Goal: Find specific page/section: Find specific page/section

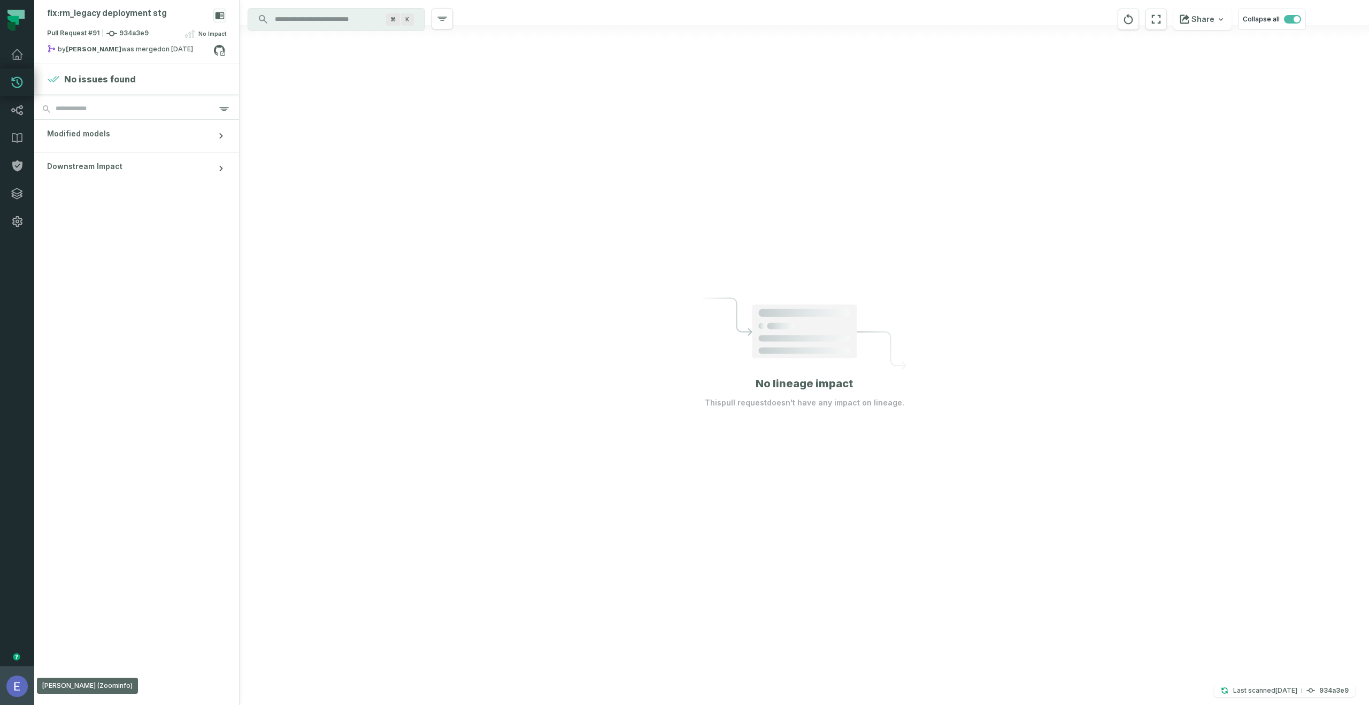
click at [10, 512] on img "button" at bounding box center [16, 685] width 21 height 21
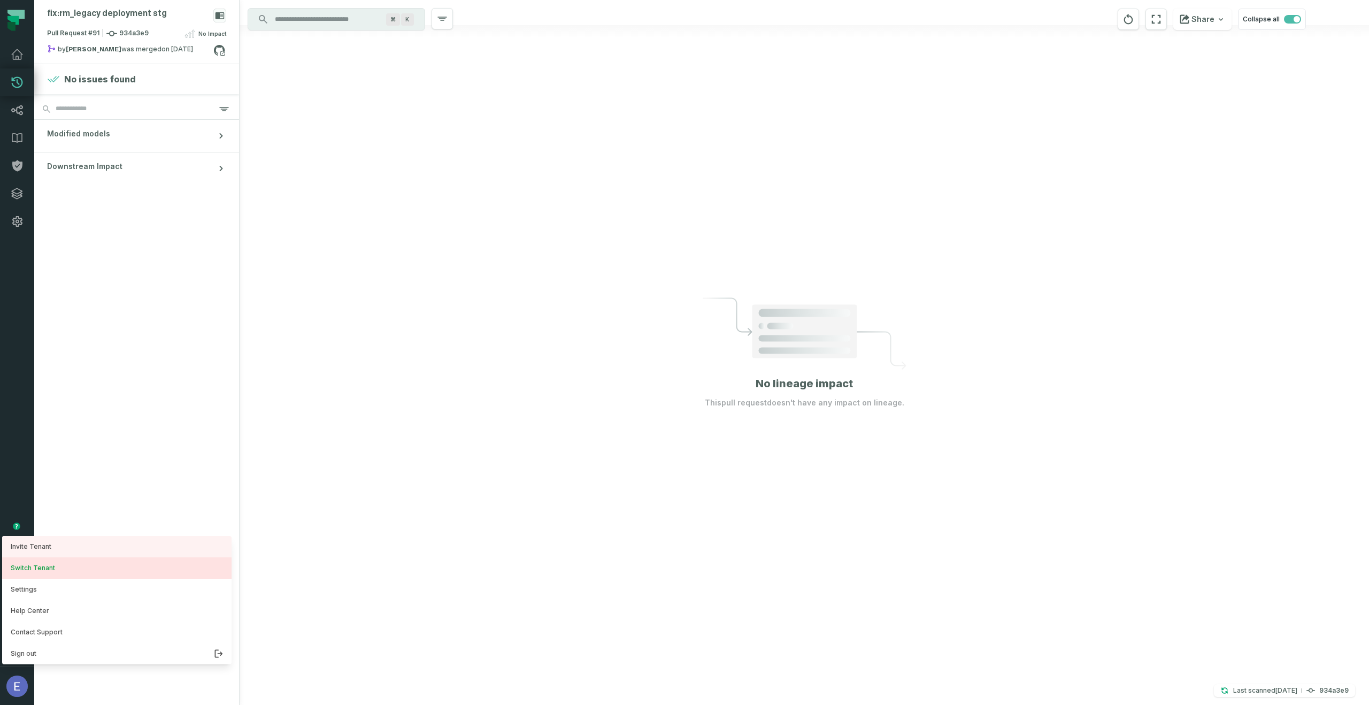
click at [71, 512] on button "Switch Tenant" at bounding box center [116, 567] width 229 height 21
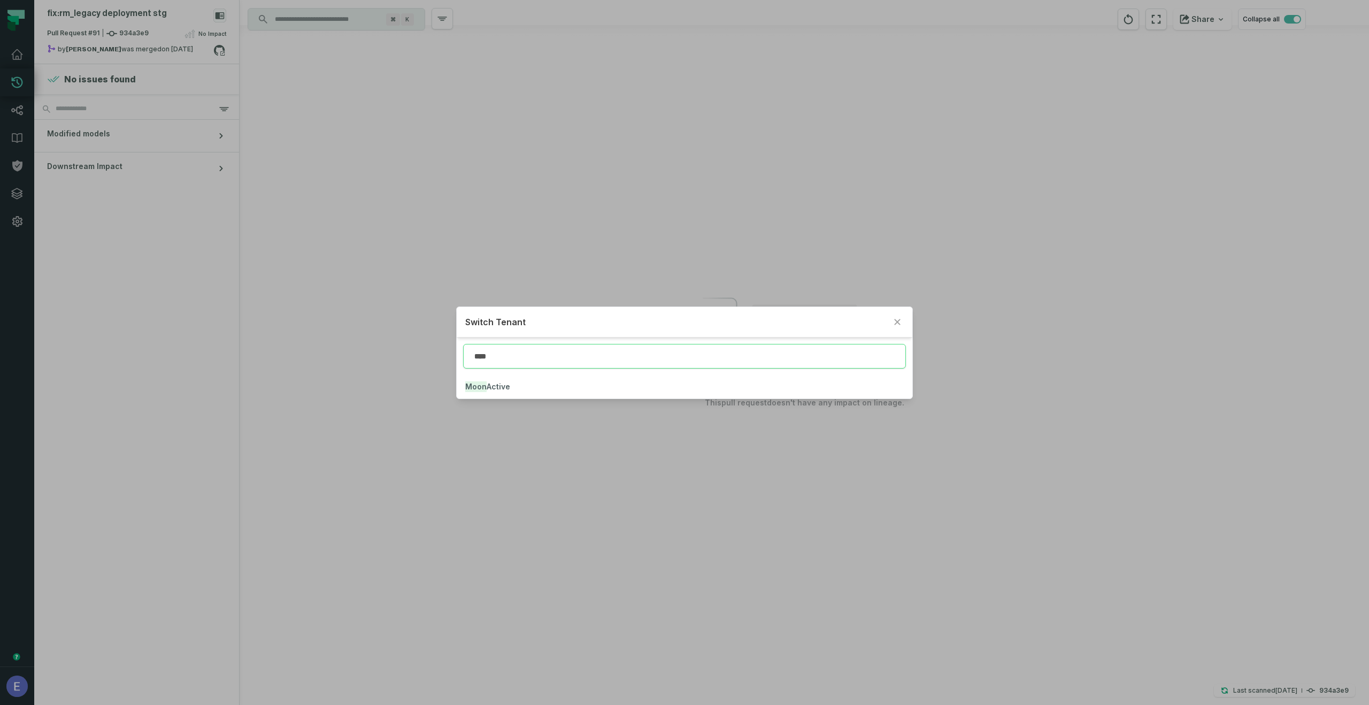
type input "****"
click at [583, 373] on div "****" at bounding box center [684, 355] width 455 height 37
click at [583, 381] on button "Moon Active" at bounding box center [684, 387] width 455 height 24
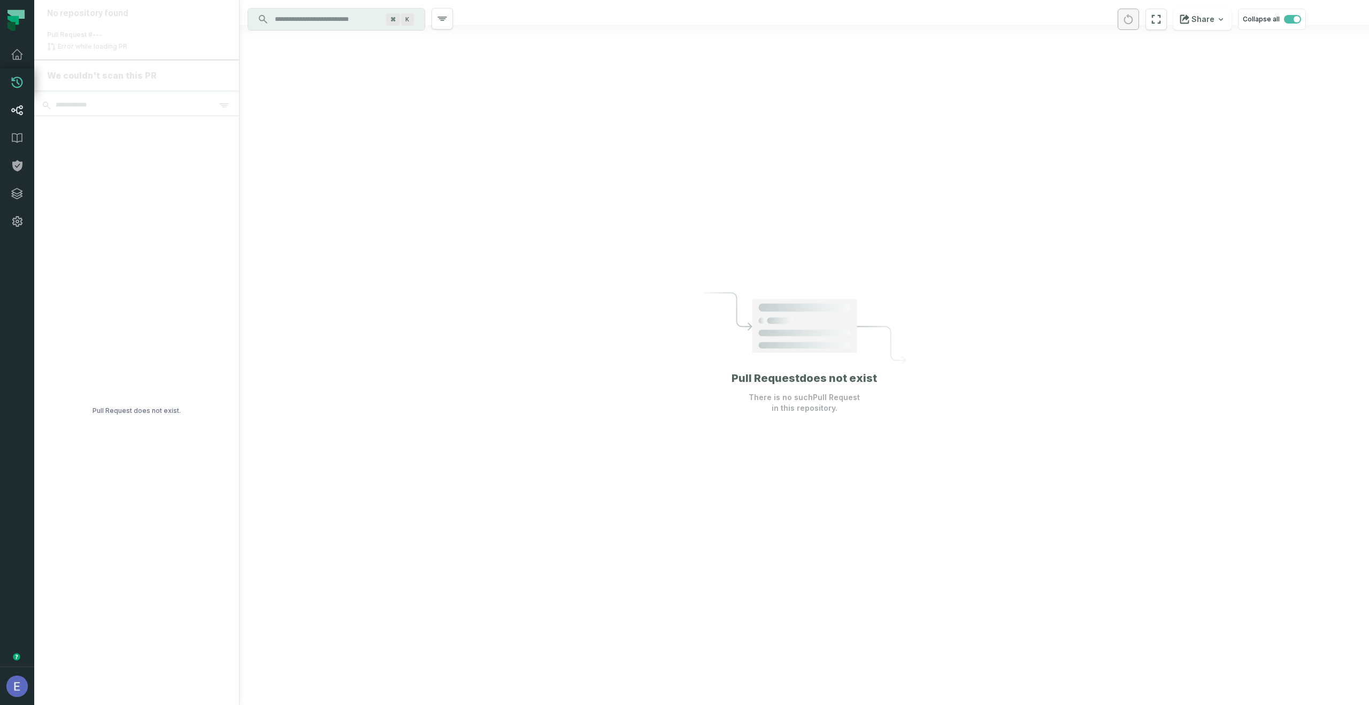
click at [25, 106] on link "Lineage" at bounding box center [17, 110] width 34 height 28
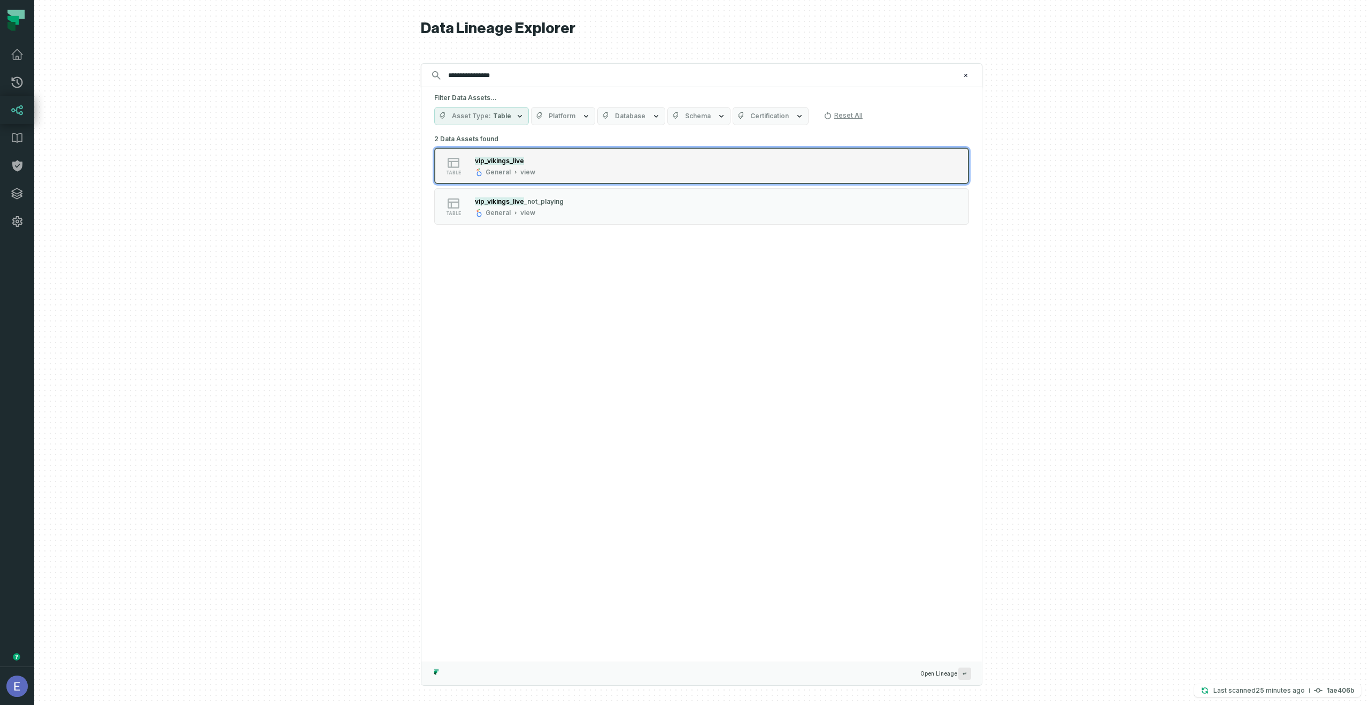
type input "**********"
click at [550, 167] on div "table vip_vikings_live General view" at bounding box center [569, 165] width 267 height 21
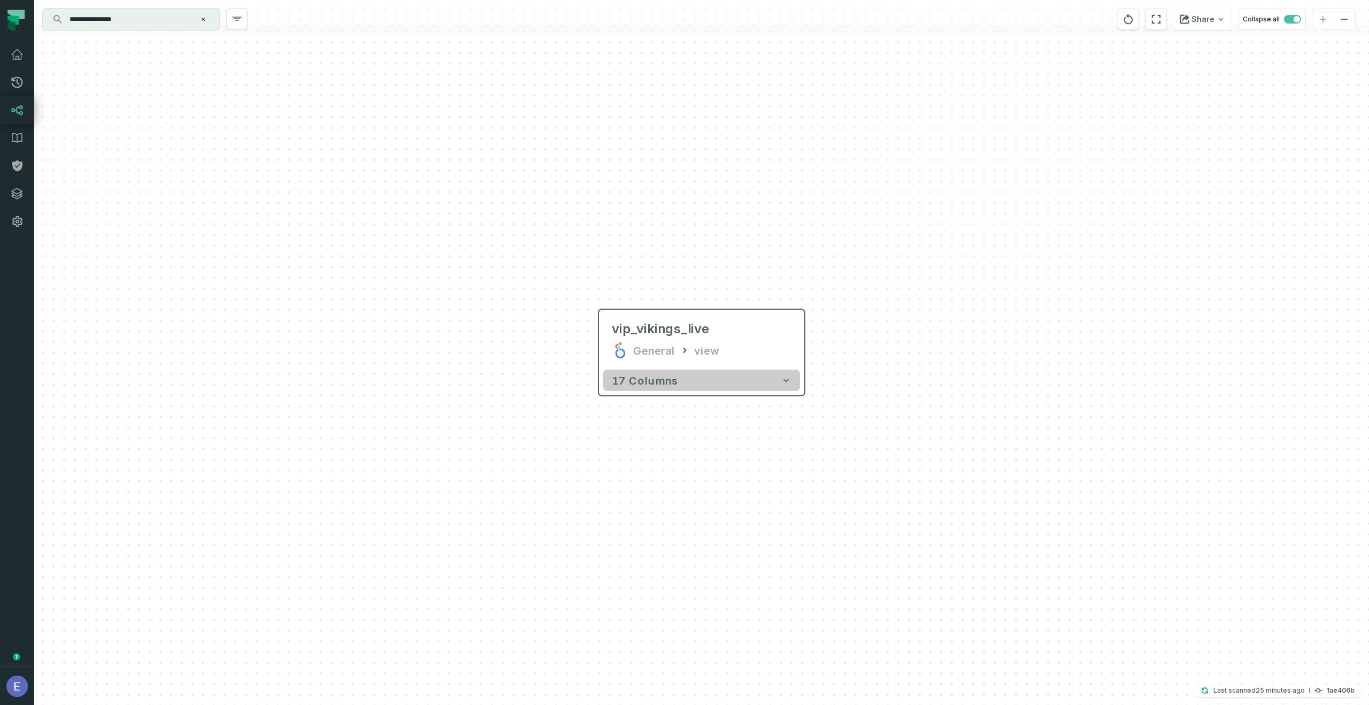
click at [685, 385] on button "17 columns" at bounding box center [701, 379] width 197 height 21
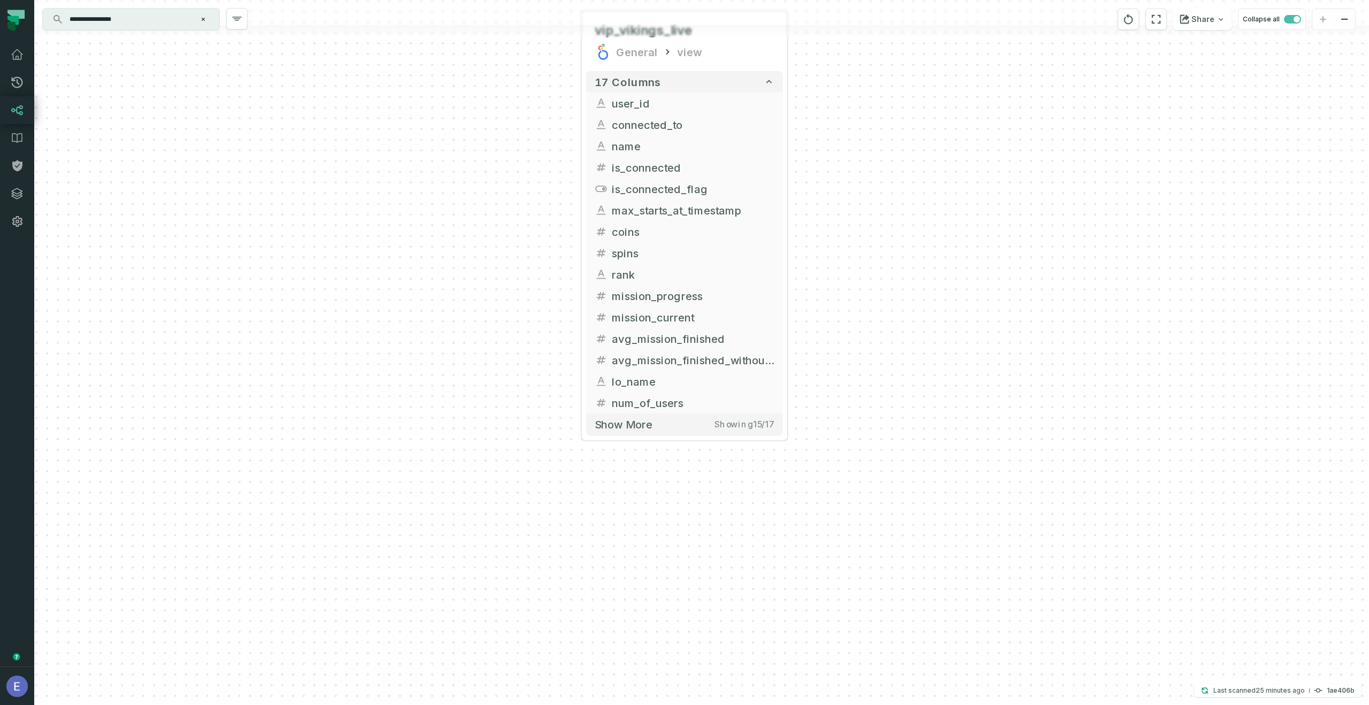
drag, startPoint x: 1036, startPoint y: 673, endPoint x: 1019, endPoint y: 376, distance: 296.7
click at [923, 376] on div "+ vip_vikings_live General view + 17 columns + user_id + + connected_to + name …" at bounding box center [701, 352] width 1335 height 705
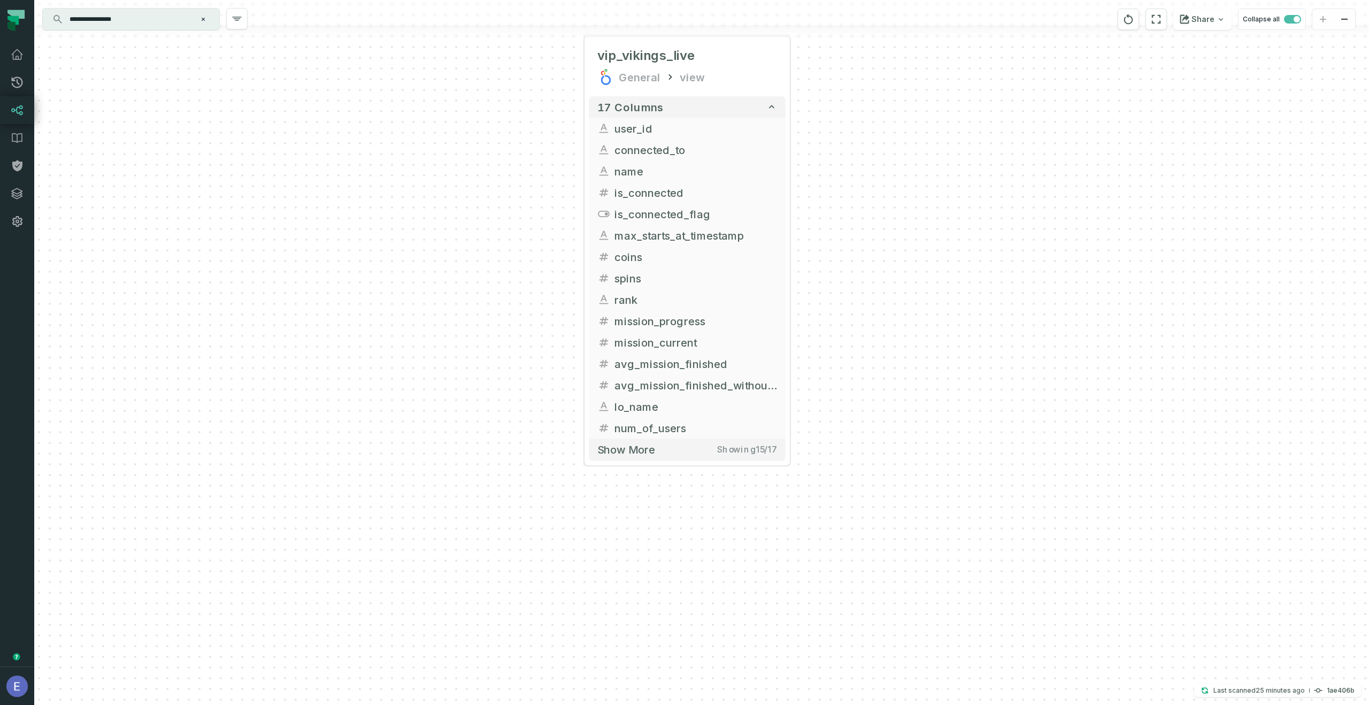
drag, startPoint x: 558, startPoint y: 53, endPoint x: 572, endPoint y: 111, distance: 58.9
click at [565, 121] on div "+ vip_vikings_live General view + 17 columns + user_id + + connected_to + name …" at bounding box center [701, 352] width 1335 height 705
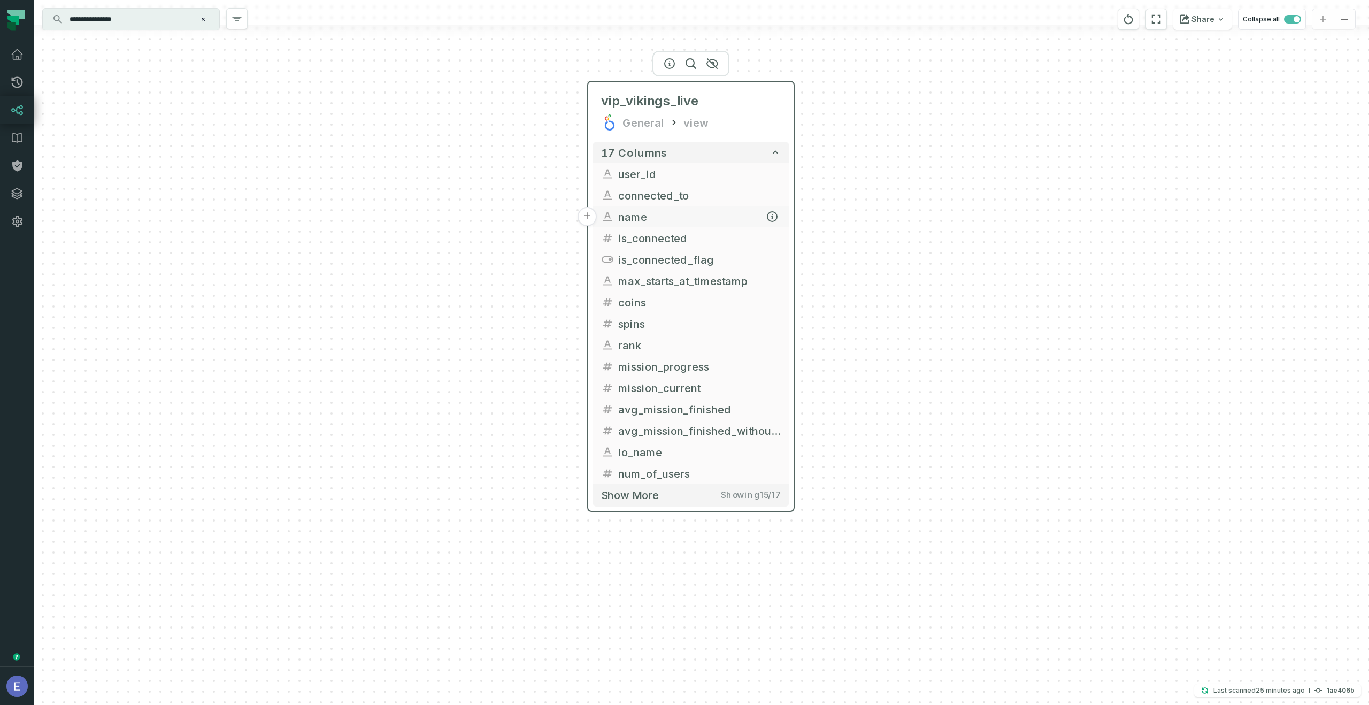
click at [0, 0] on button "+" at bounding box center [0, 0] width 0 height 0
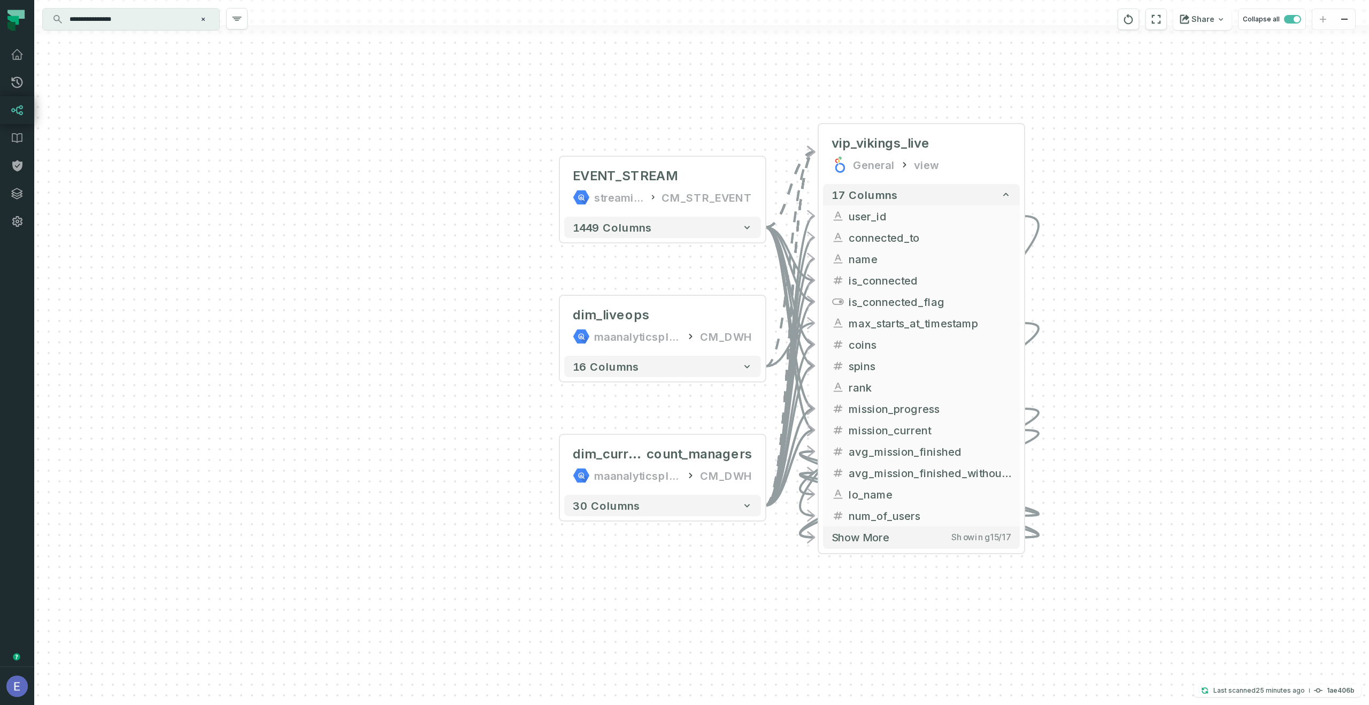
drag, startPoint x: 1251, startPoint y: 446, endPoint x: 1015, endPoint y: 304, distance: 275.4
click at [923, 305] on div "... EVENT_STREAM streamingdata CM_STR_EVENT ... 1449 columns ... dim_liveops ma…" at bounding box center [701, 352] width 1335 height 705
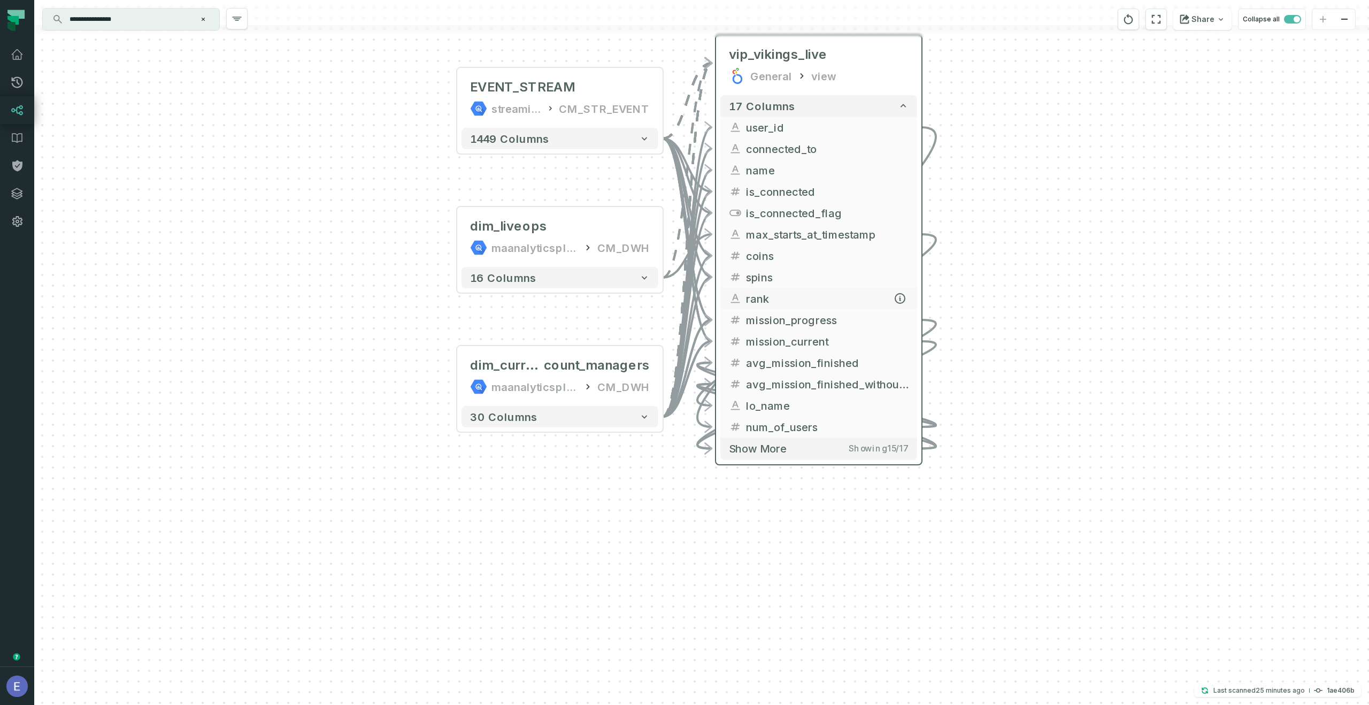
click at [767, 300] on span "rank" at bounding box center [827, 298] width 163 height 16
